Goal: Navigation & Orientation: Find specific page/section

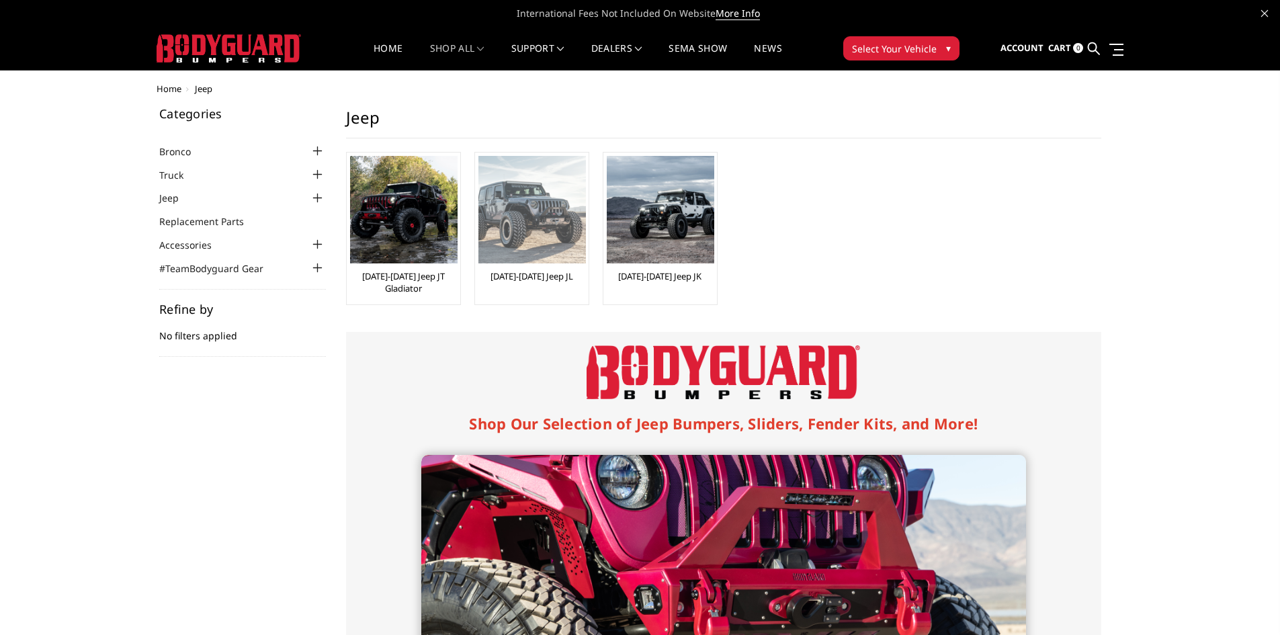
click at [536, 203] on img at bounding box center [533, 210] width 108 height 108
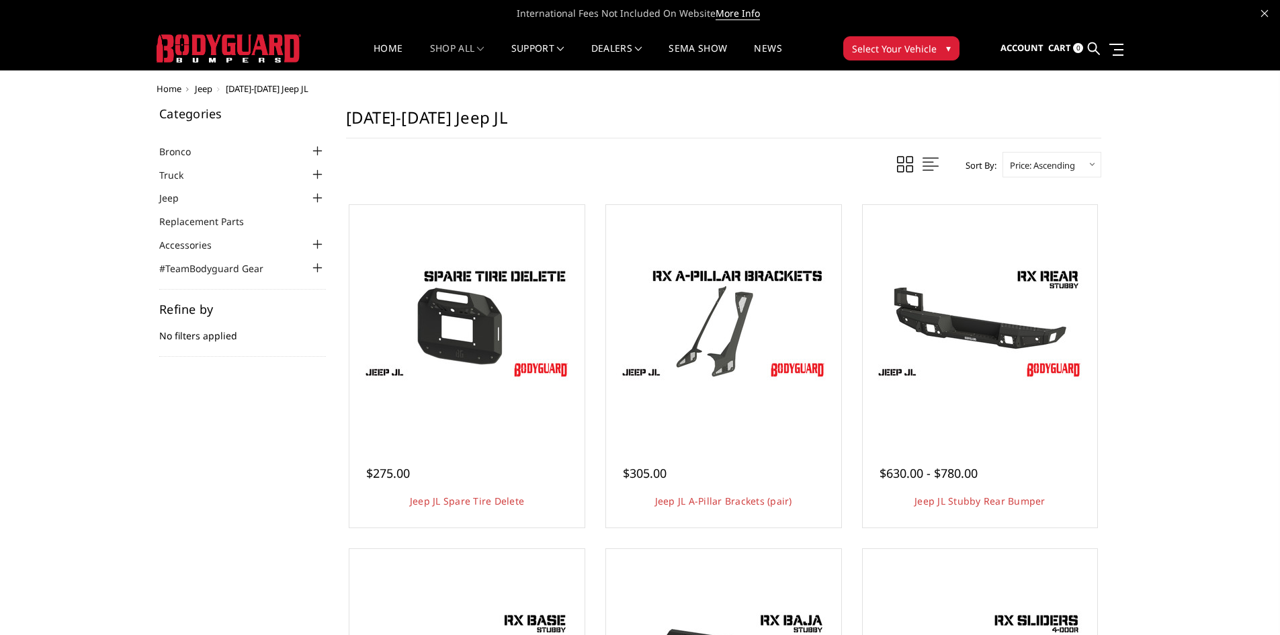
click at [909, 165] on span at bounding box center [905, 164] width 16 height 17
click at [920, 167] on link at bounding box center [931, 165] width 23 height 20
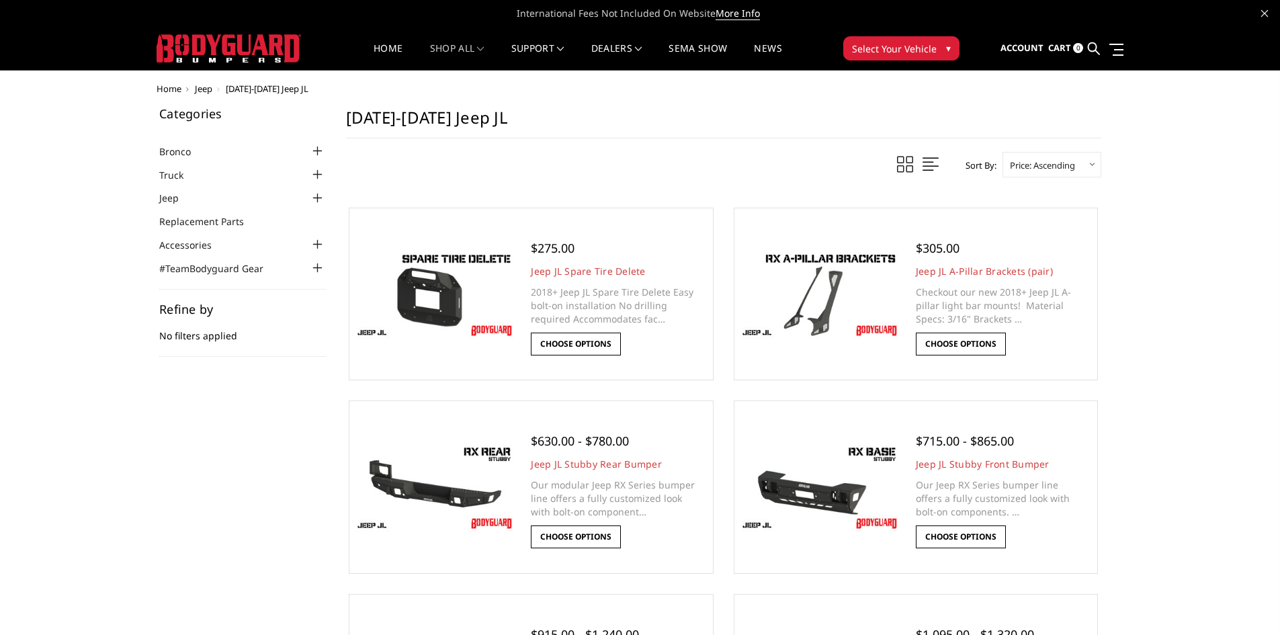
click at [923, 161] on span at bounding box center [931, 164] width 16 height 17
click at [927, 161] on span at bounding box center [931, 164] width 16 height 17
click at [313, 197] on div at bounding box center [318, 198] width 16 height 16
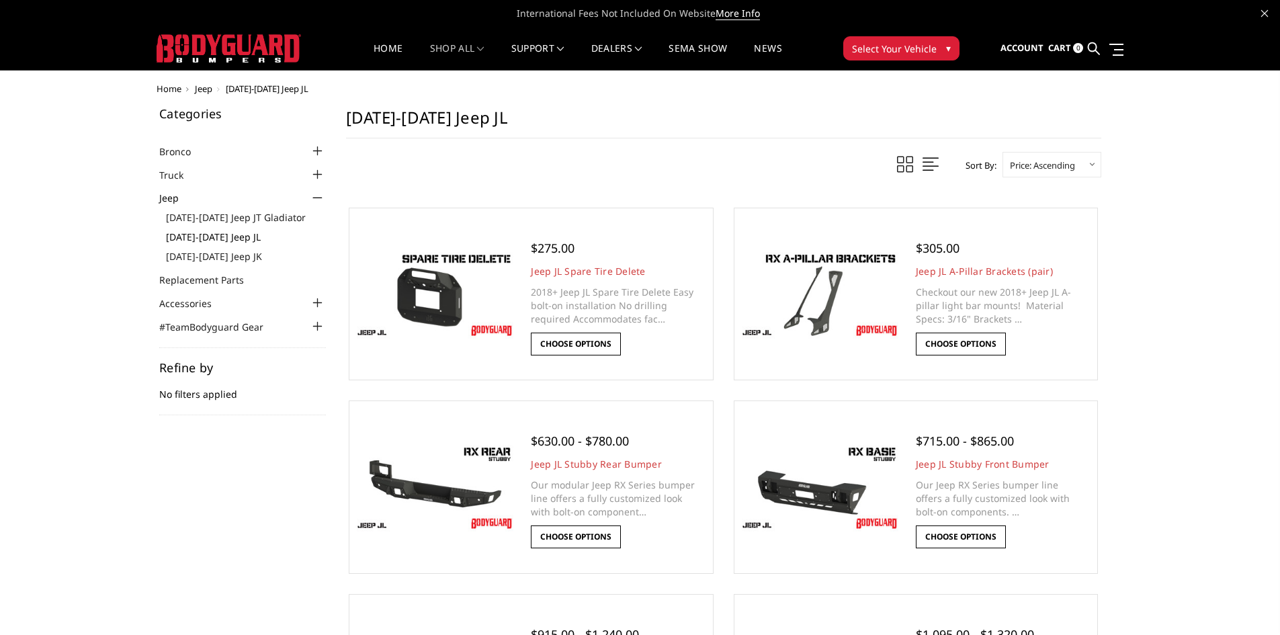
click at [228, 235] on link "[DATE]-[DATE] Jeep JL" at bounding box center [246, 237] width 160 height 14
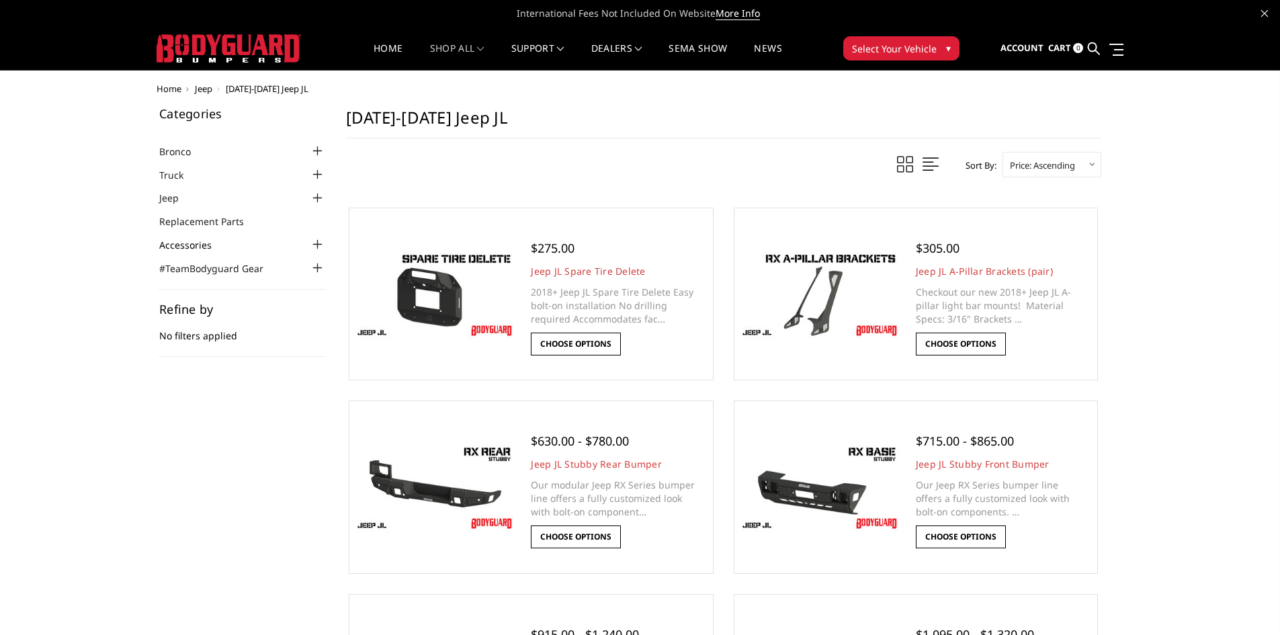
click at [181, 245] on link "Accessories" at bounding box center [193, 245] width 69 height 14
